Goal: Information Seeking & Learning: Check status

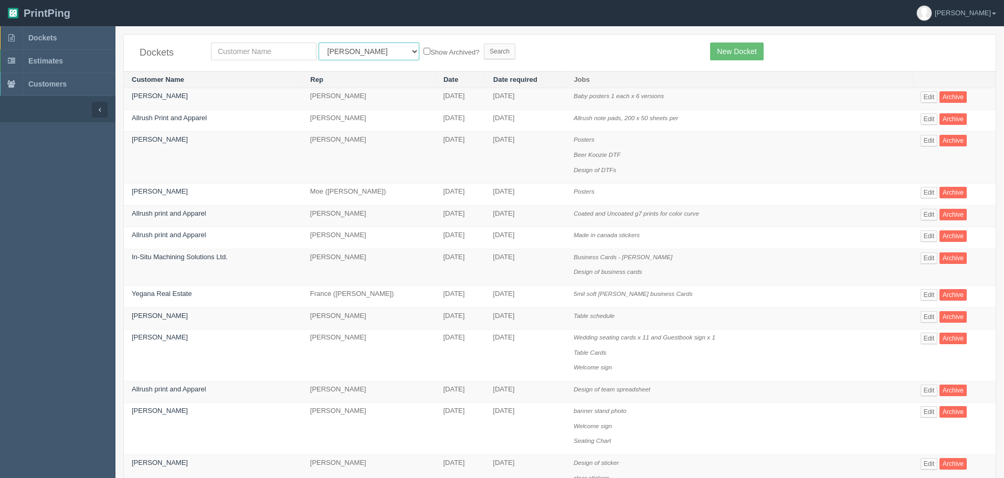
click at [349, 54] on select "All Users [PERSON_NAME] Test 1 [PERSON_NAME] [PERSON_NAME] [PERSON_NAME] France…" at bounding box center [369, 52] width 101 height 18
select select "14"
click at [319, 43] on select "All Users [PERSON_NAME] Test 1 [PERSON_NAME] [PERSON_NAME] [PERSON_NAME] France…" at bounding box center [369, 52] width 101 height 18
click at [294, 48] on input "text" at bounding box center [263, 52] width 105 height 18
type input "mad"
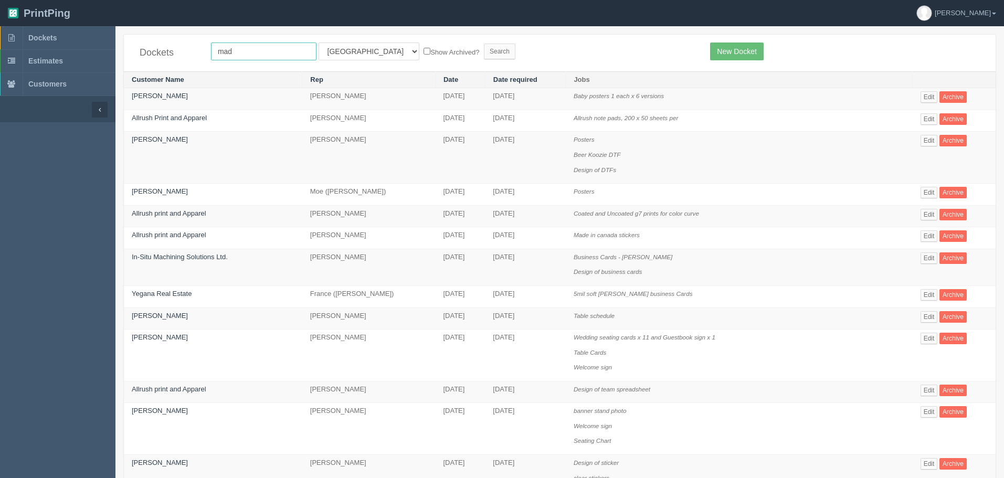
click at [484, 44] on input "Search" at bounding box center [499, 52] width 31 height 16
